Goal: Task Accomplishment & Management: Complete application form

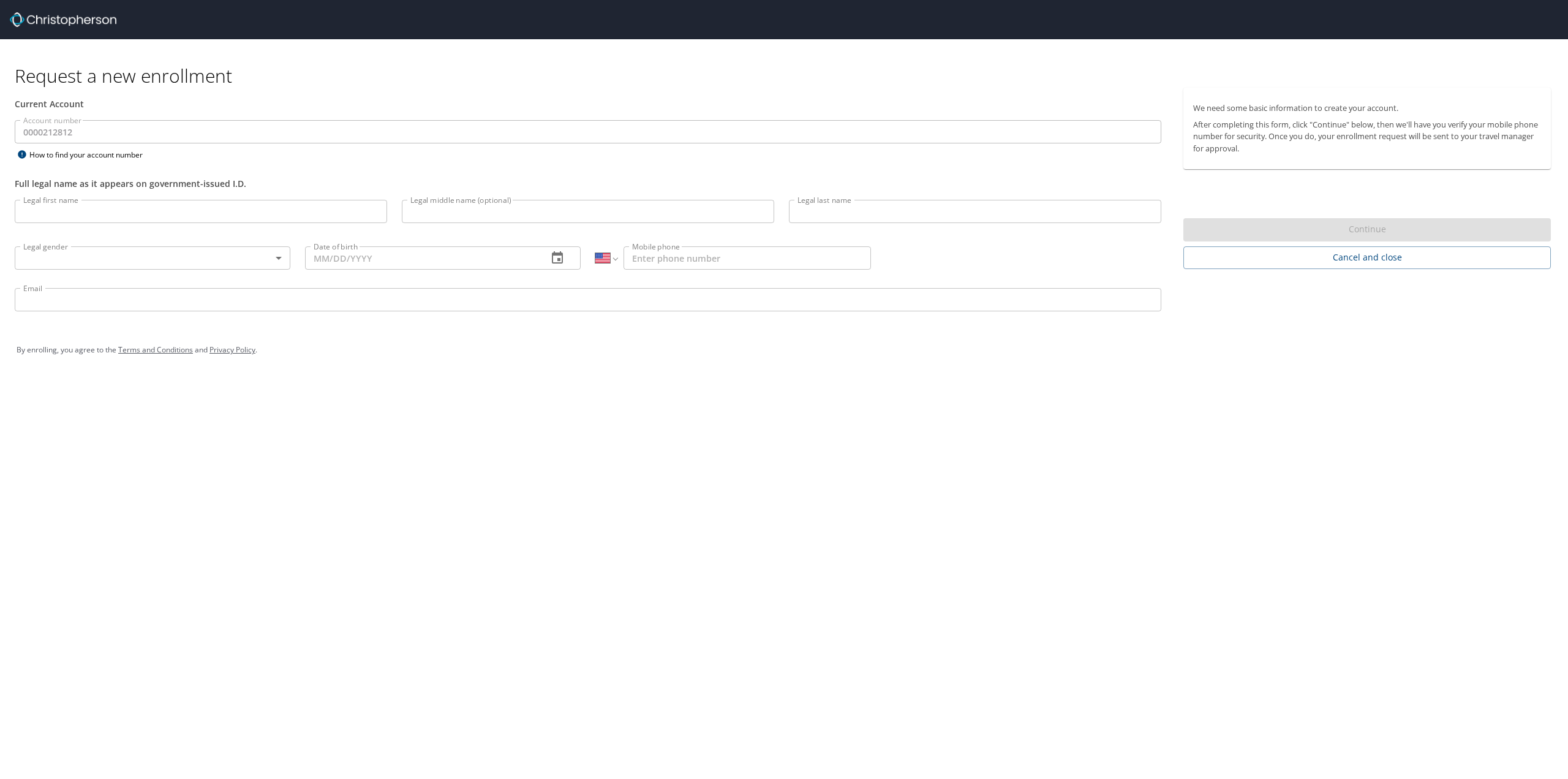
select select "US"
click at [56, 213] on input "Legal first name" at bounding box center [200, 211] width 372 height 23
type input "[PERSON_NAME]"
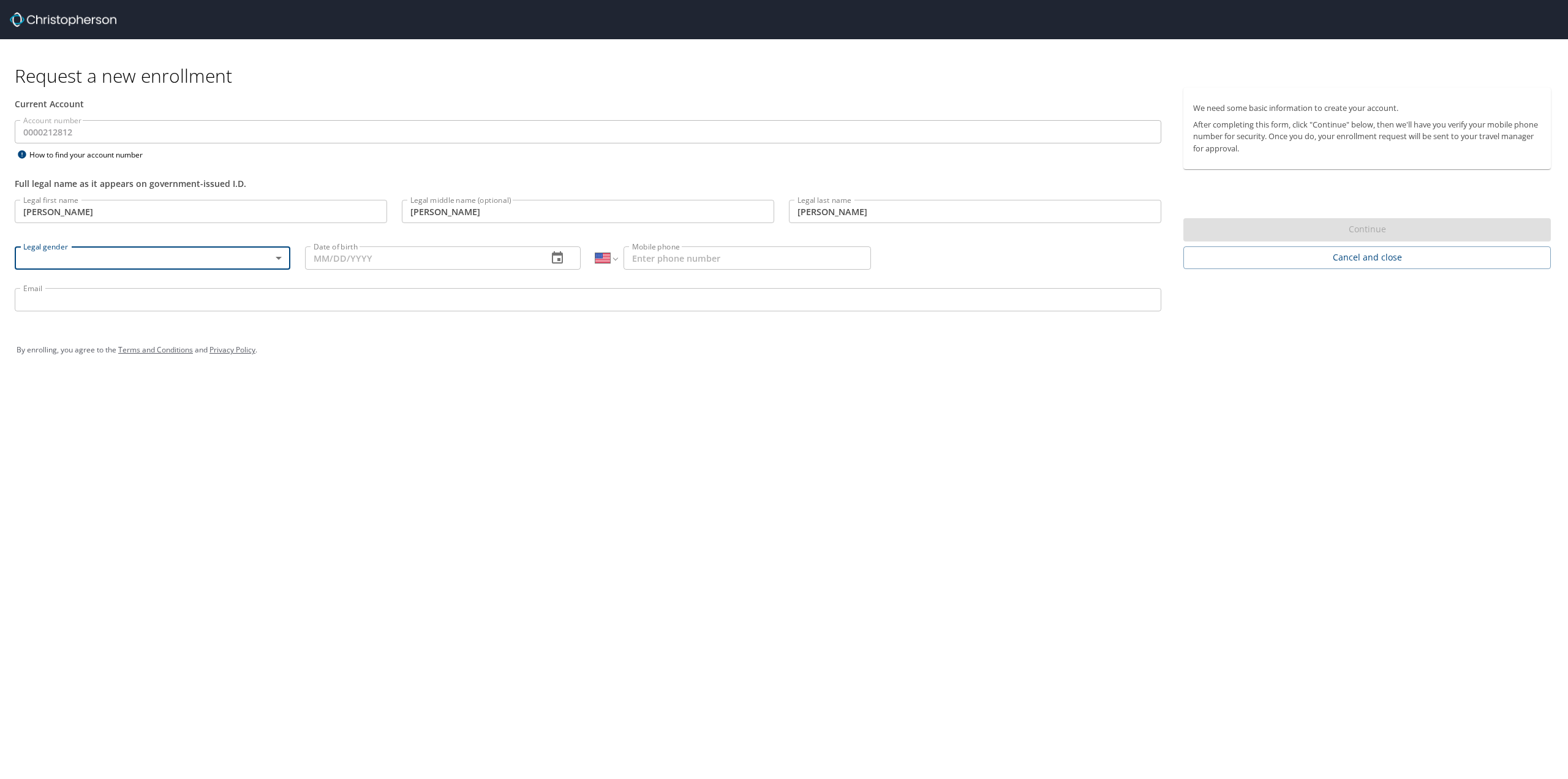
click at [284, 258] on body "Request a new enrollment Current Account Account number 0000212812 Account numb…" at bounding box center [784, 390] width 1568 height 779
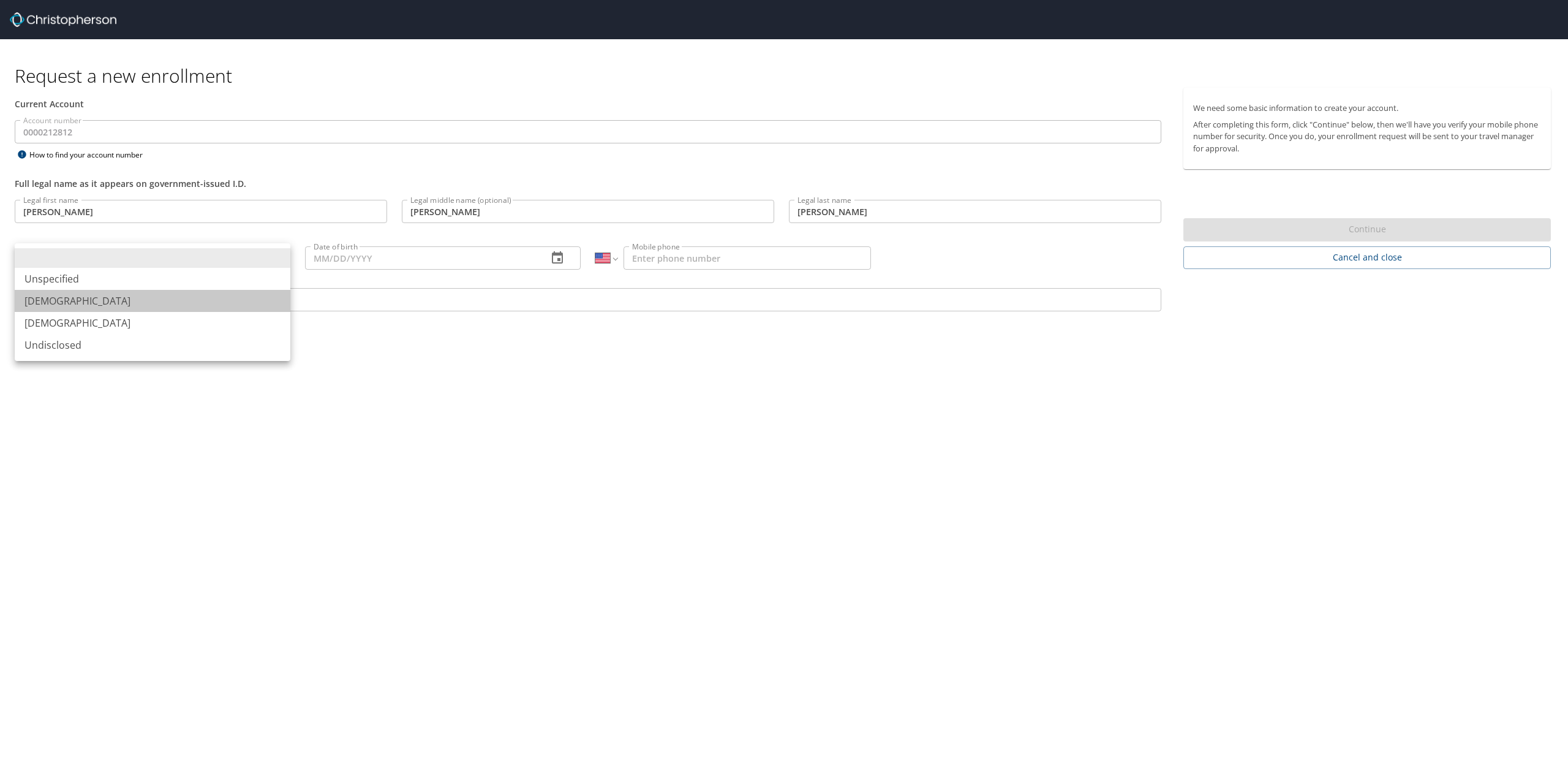
click at [106, 304] on li "[DEMOGRAPHIC_DATA]" at bounding box center [152, 300] width 276 height 22
type input "[DEMOGRAPHIC_DATA]"
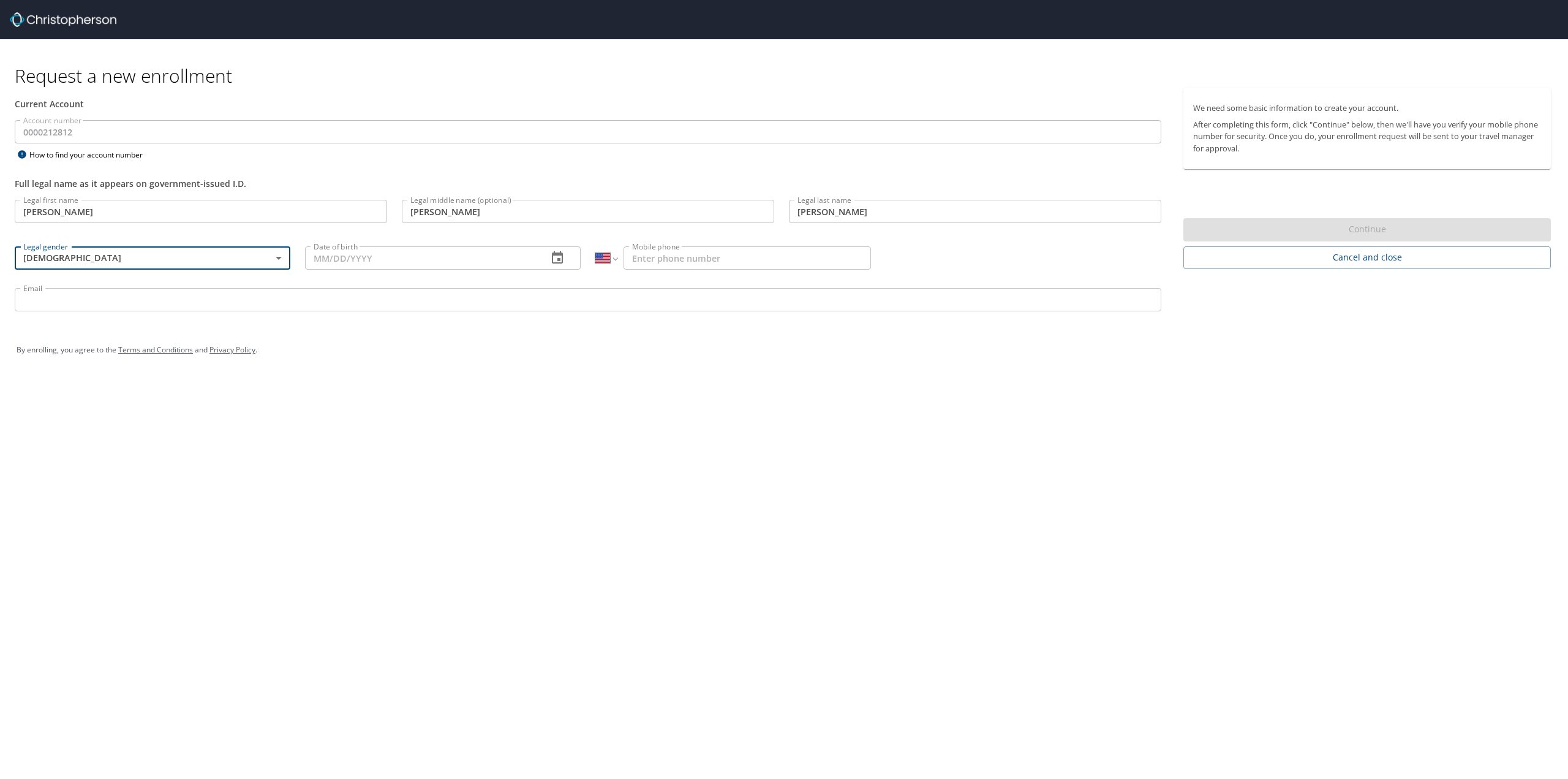
click at [340, 256] on input "Date of birth" at bounding box center [421, 258] width 233 height 23
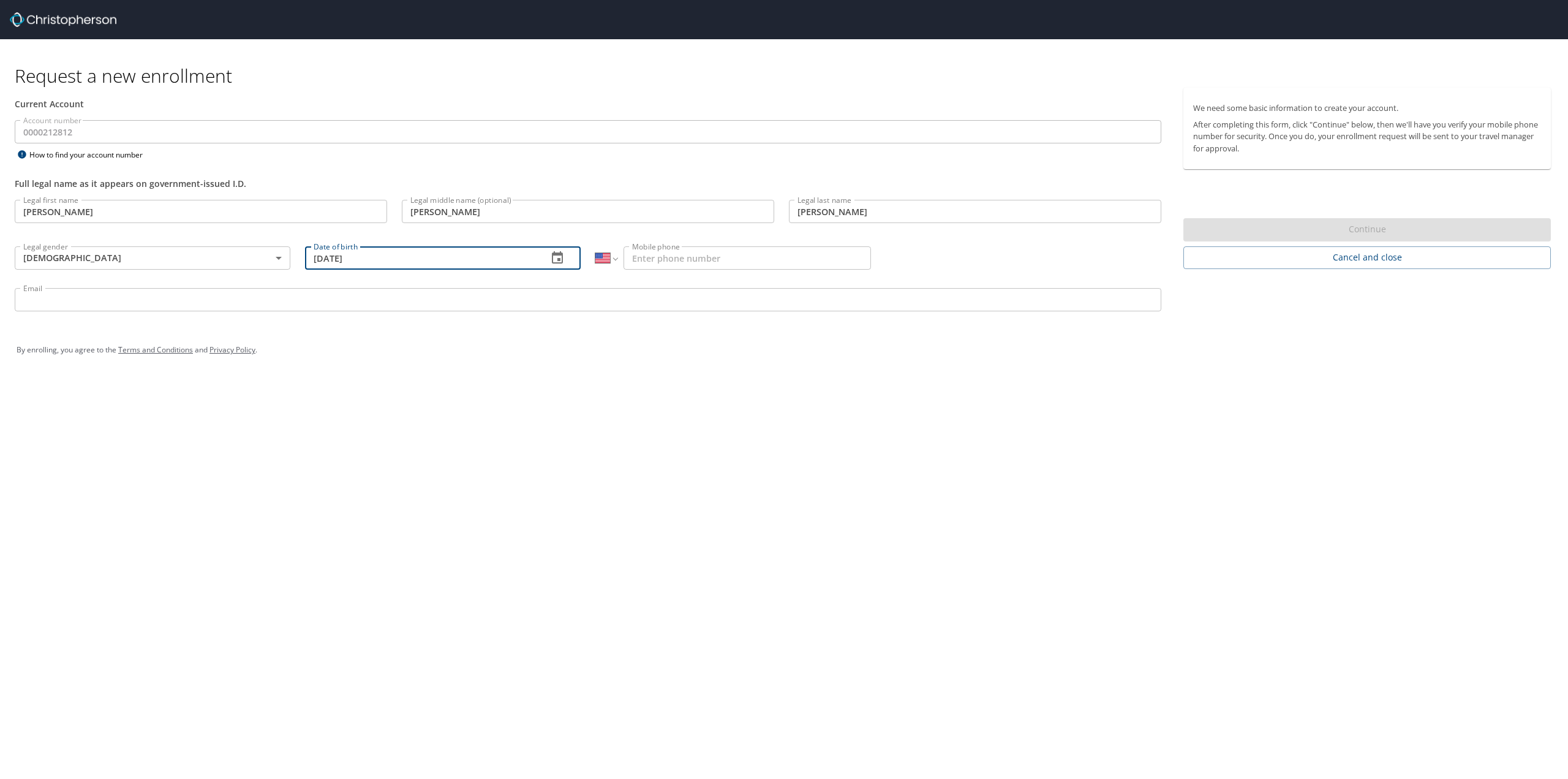
type input "[DATE]"
type input "[PHONE_NUMBER]"
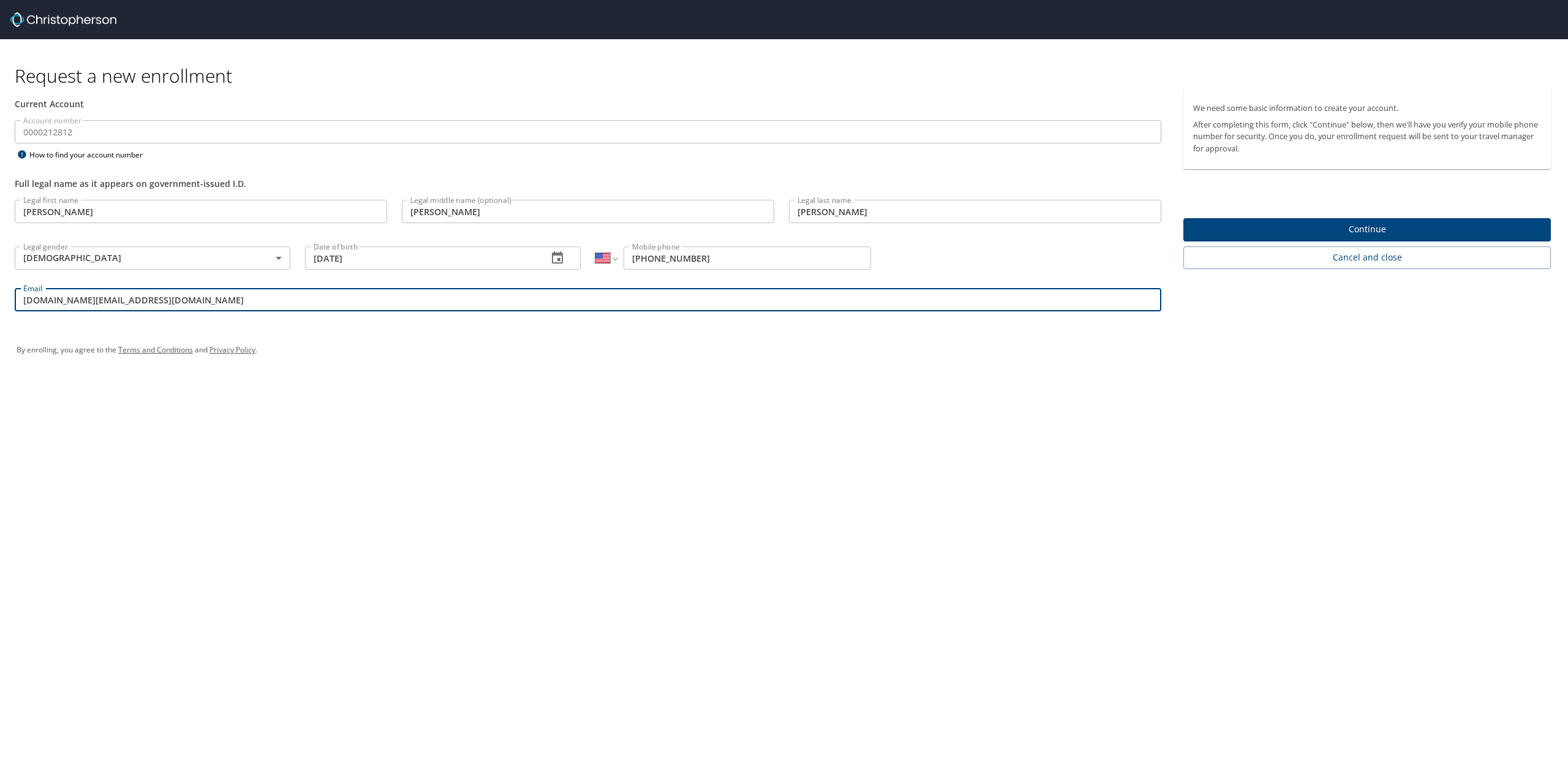
drag, startPoint x: 134, startPoint y: 304, endPoint x: 14, endPoint y: 288, distance: 121.1
click at [14, 288] on div "Email [DOMAIN_NAME][EMAIL_ADDRESS][DOMAIN_NAME] Email" at bounding box center [588, 302] width 1162 height 42
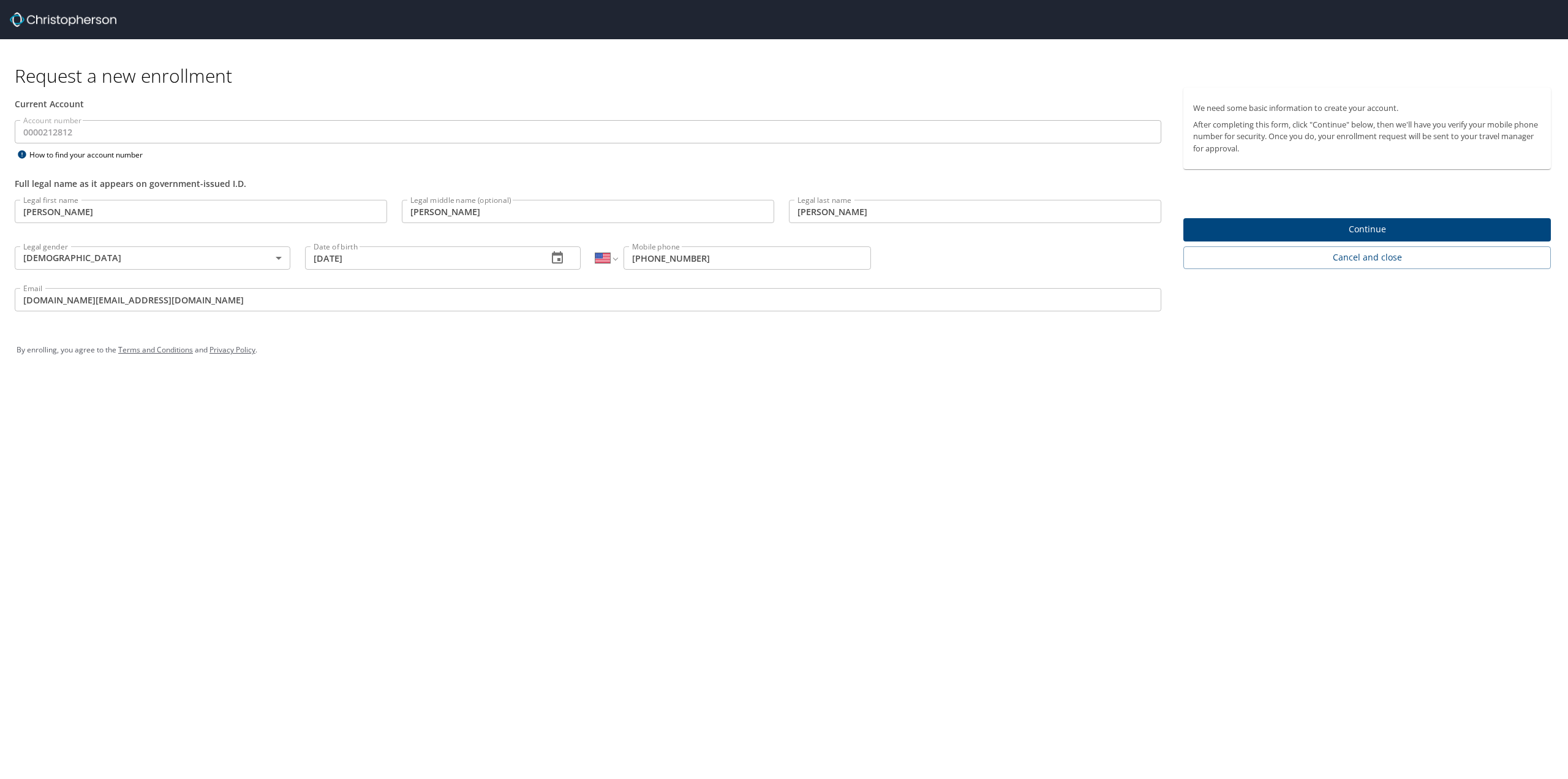
click at [130, 297] on input "[DOMAIN_NAME][EMAIL_ADDRESS][DOMAIN_NAME]" at bounding box center [588, 299] width 1147 height 23
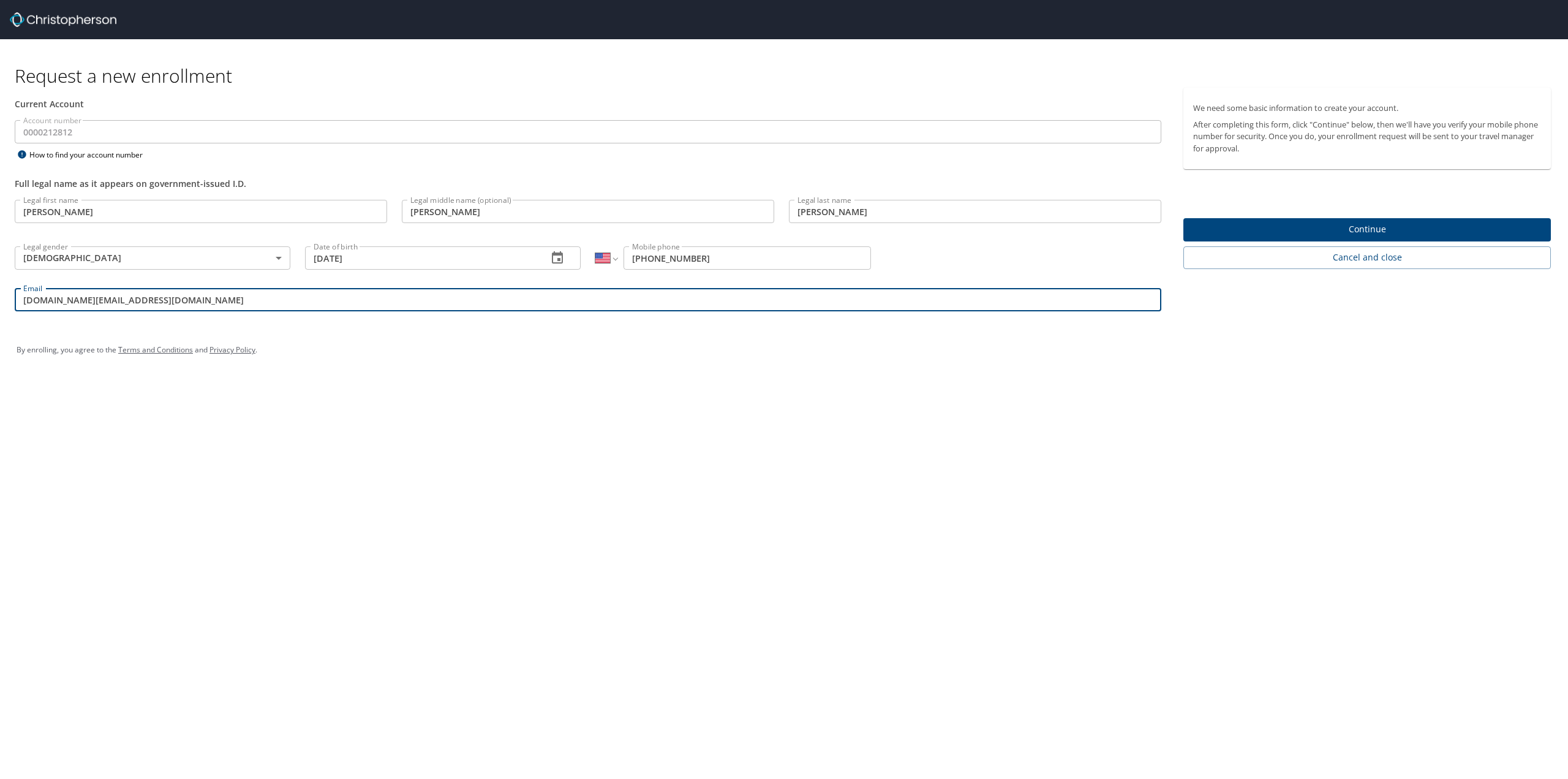
drag, startPoint x: 139, startPoint y: 301, endPoint x: 7, endPoint y: 300, distance: 132.0
click at [12, 302] on div "Email [DOMAIN_NAME][EMAIL_ADDRESS][DOMAIN_NAME] Email" at bounding box center [588, 302] width 1162 height 42
type input "[PERSON_NAME][EMAIL_ADDRESS][PERSON_NAME][DOMAIN_NAME]"
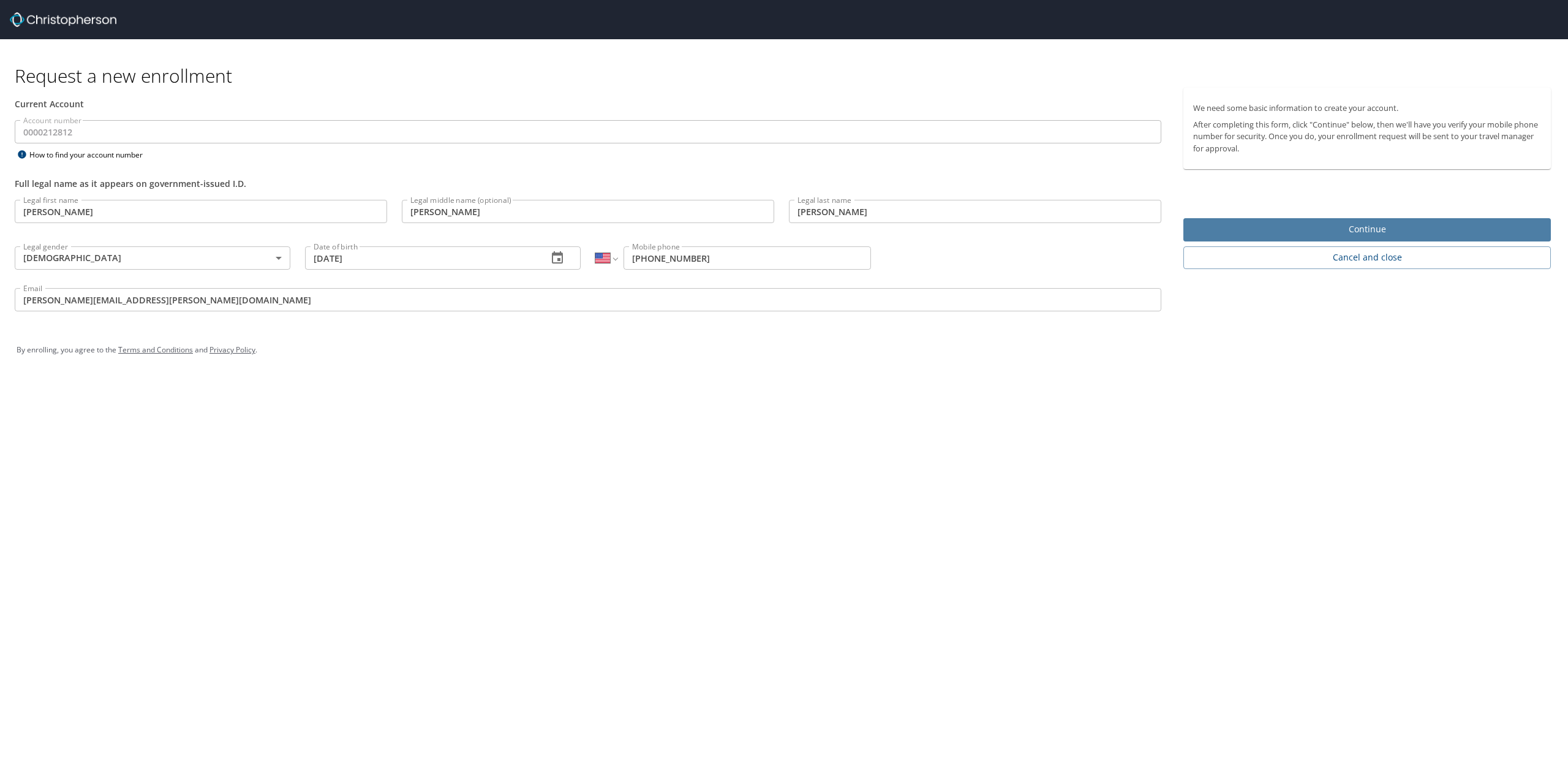
click at [1368, 230] on span "Continue" at bounding box center [1367, 229] width 348 height 15
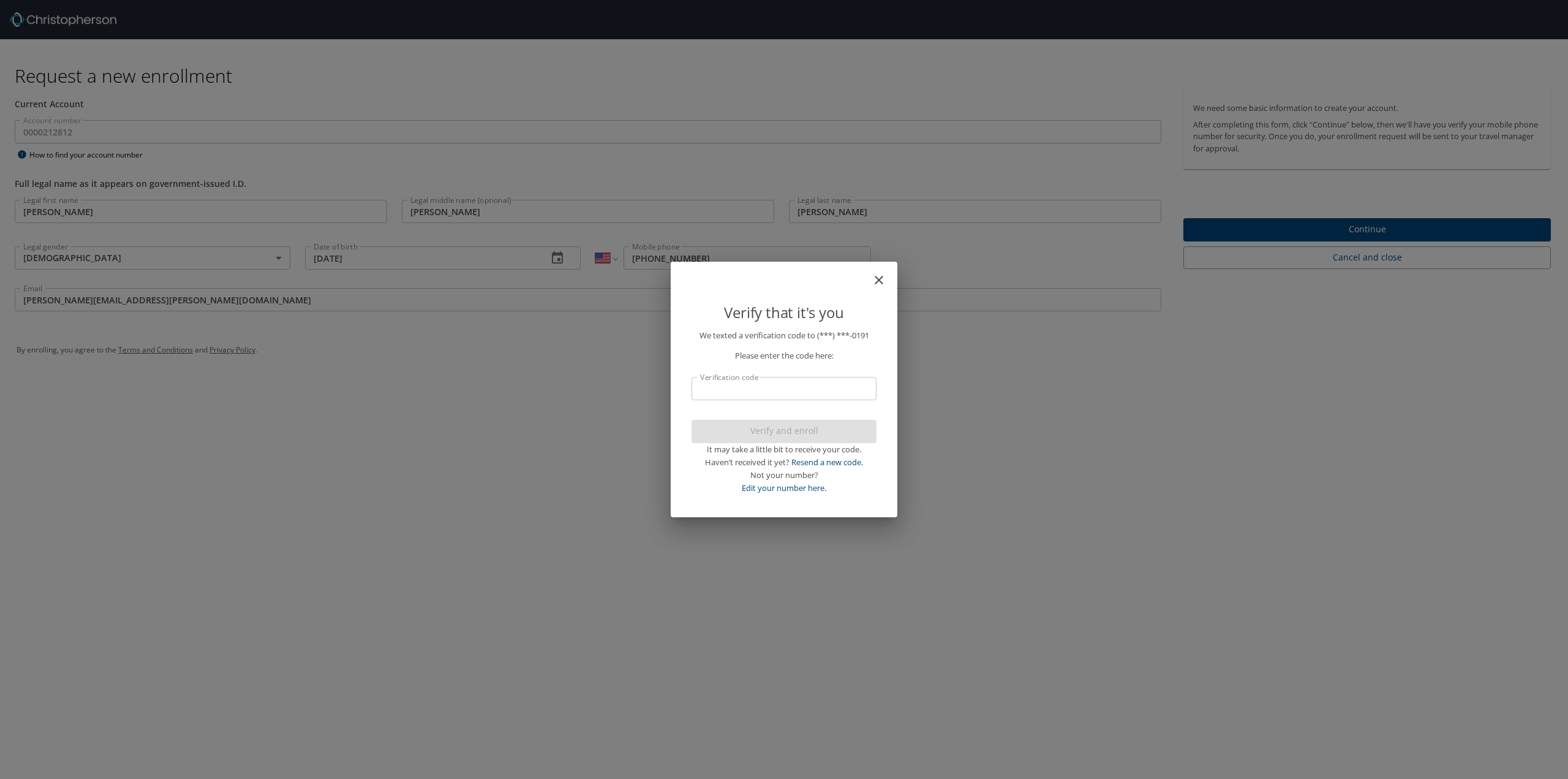
click at [804, 393] on input "Verification code" at bounding box center [784, 388] width 185 height 23
type input "068067"
click at [782, 425] on span "Verify and enroll" at bounding box center [784, 431] width 166 height 15
